Goal: Navigation & Orientation: Go to known website

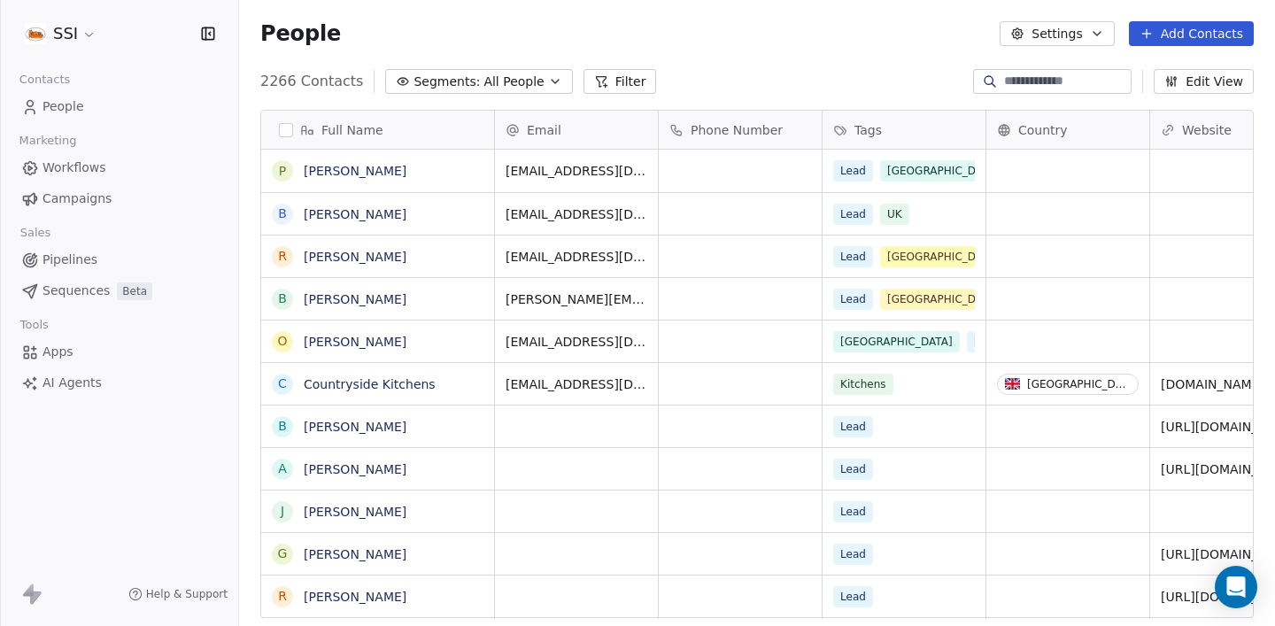
scroll to position [551, 1036]
